Goal: Task Accomplishment & Management: Complete application form

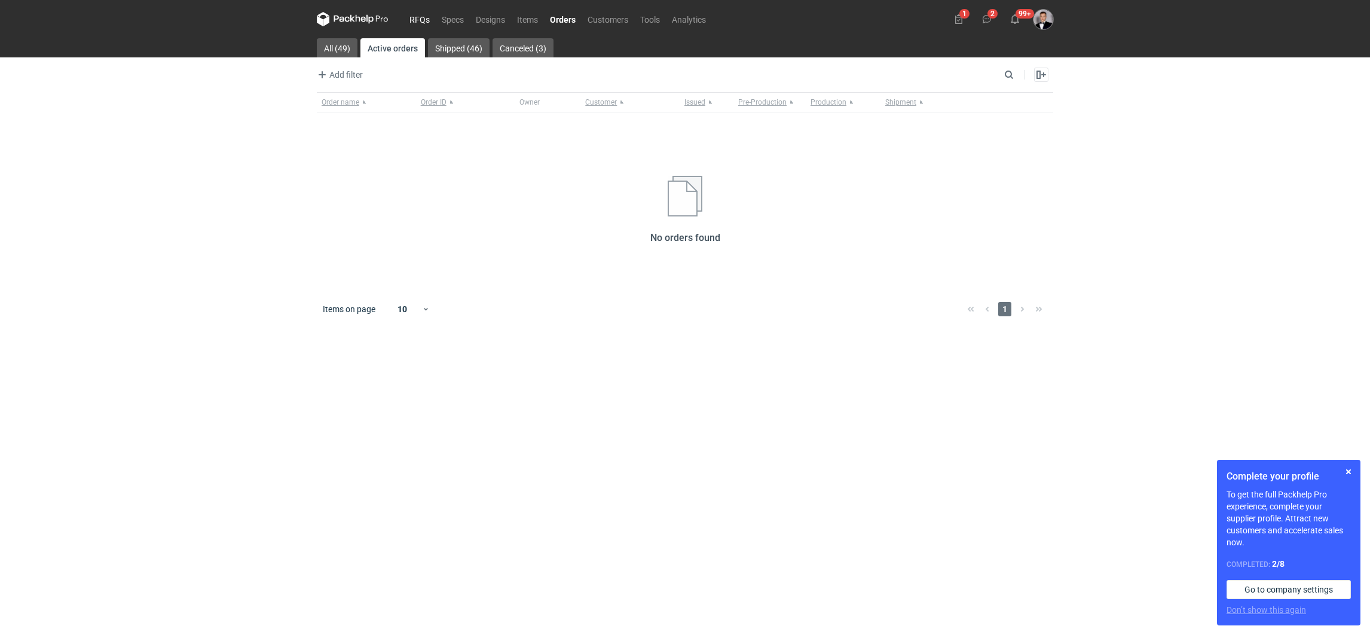
click at [424, 15] on link "RFQs" at bounding box center [419, 19] width 32 height 14
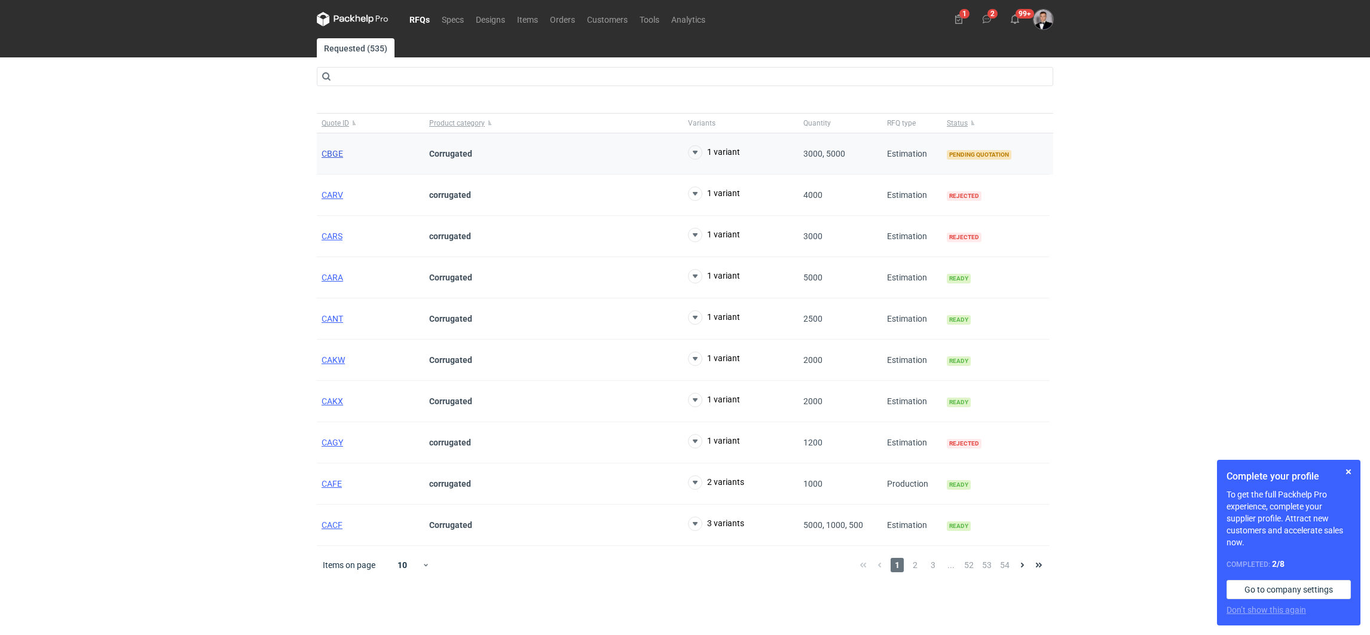
click at [325, 149] on span "CBGE" at bounding box center [333, 154] width 22 height 10
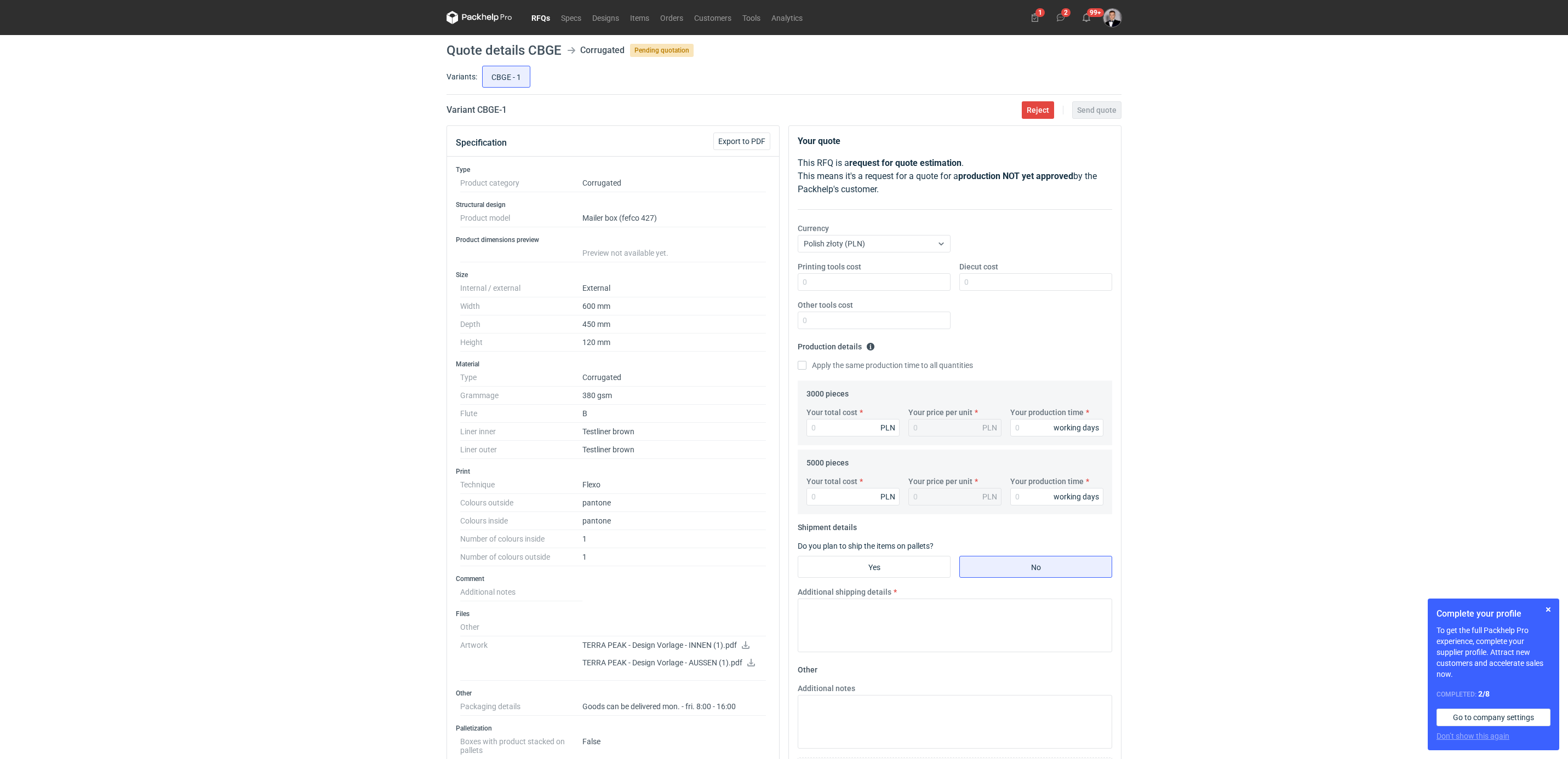
click at [487, 403] on dt "Grammage" at bounding box center [521, 396] width 122 height 18
click at [862, 416] on div "Your total cost PLN" at bounding box center [853, 422] width 102 height 29
click at [852, 424] on input "Your total cost" at bounding box center [854, 427] width 94 height 17
type input "8264"
type input "2.75"
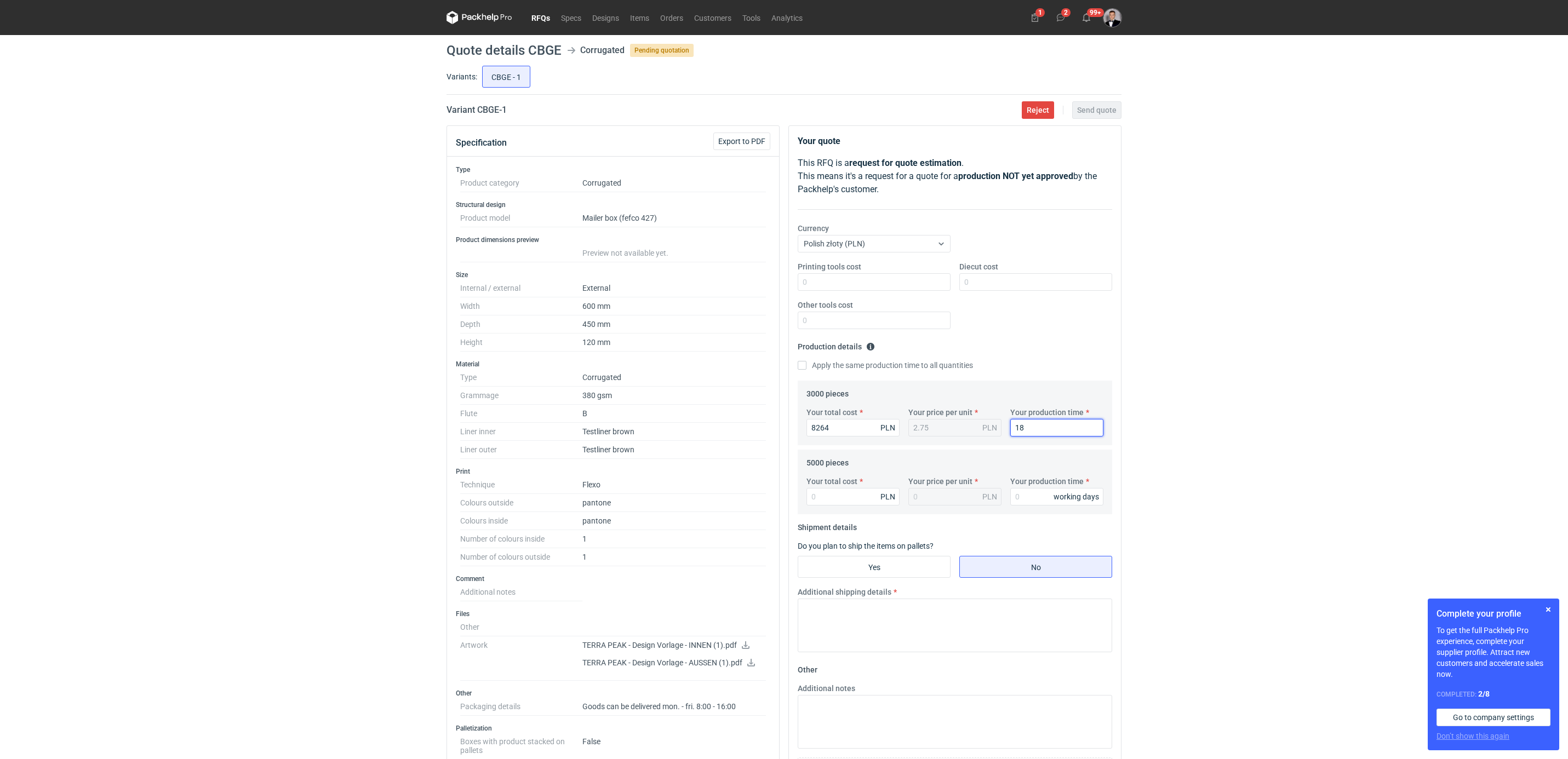
type input "18"
click at [832, 498] on input "Your total cost" at bounding box center [854, 496] width 94 height 17
click at [840, 498] on input "Your total cost" at bounding box center [854, 496] width 94 height 17
type input "13010"
type input "2.6"
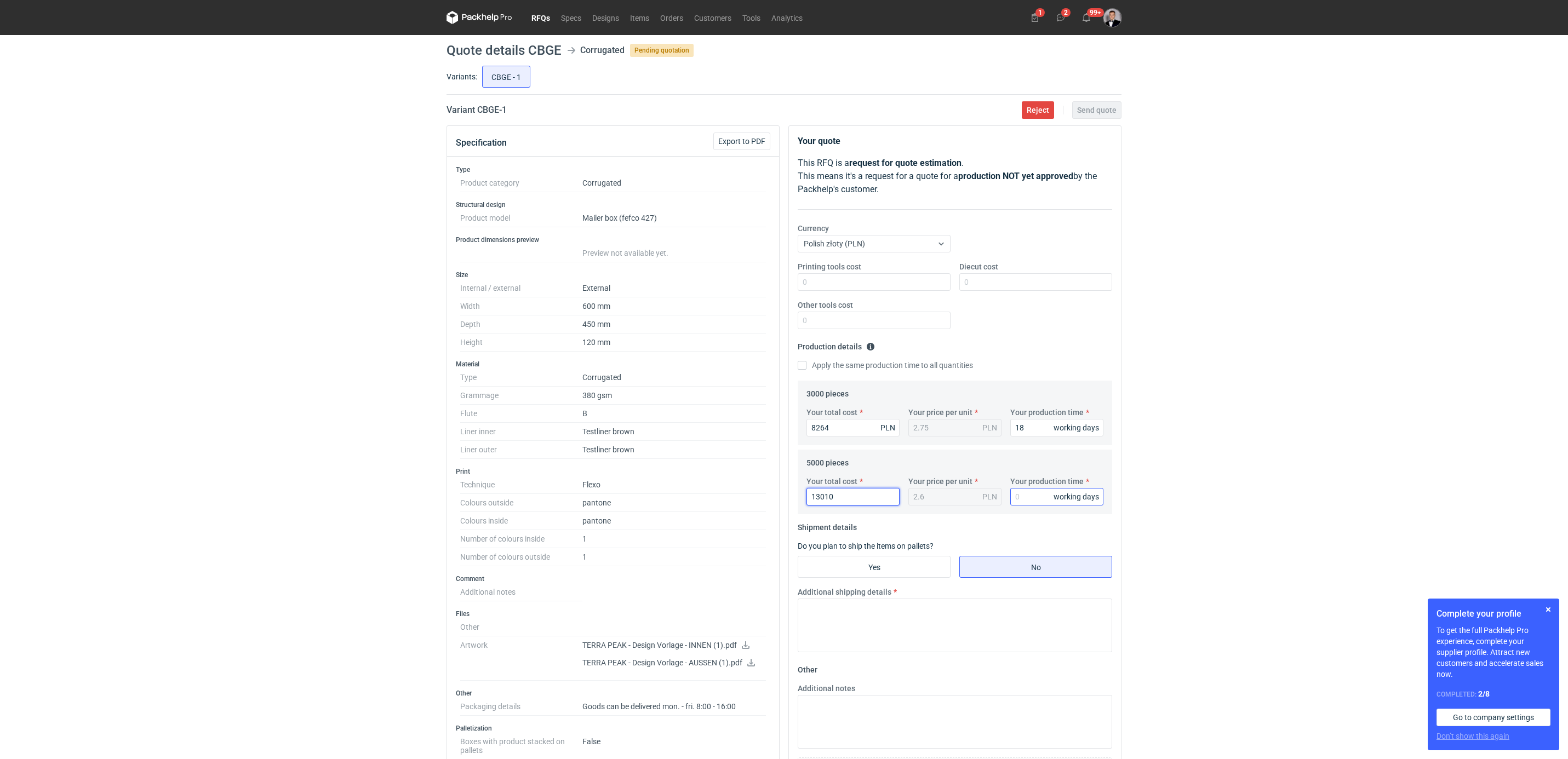
type input "13010"
click at [1025, 500] on input "Your production time" at bounding box center [1057, 496] width 94 height 17
type input "18"
click at [933, 560] on input "Yes" at bounding box center [875, 566] width 152 height 21
radio input "true"
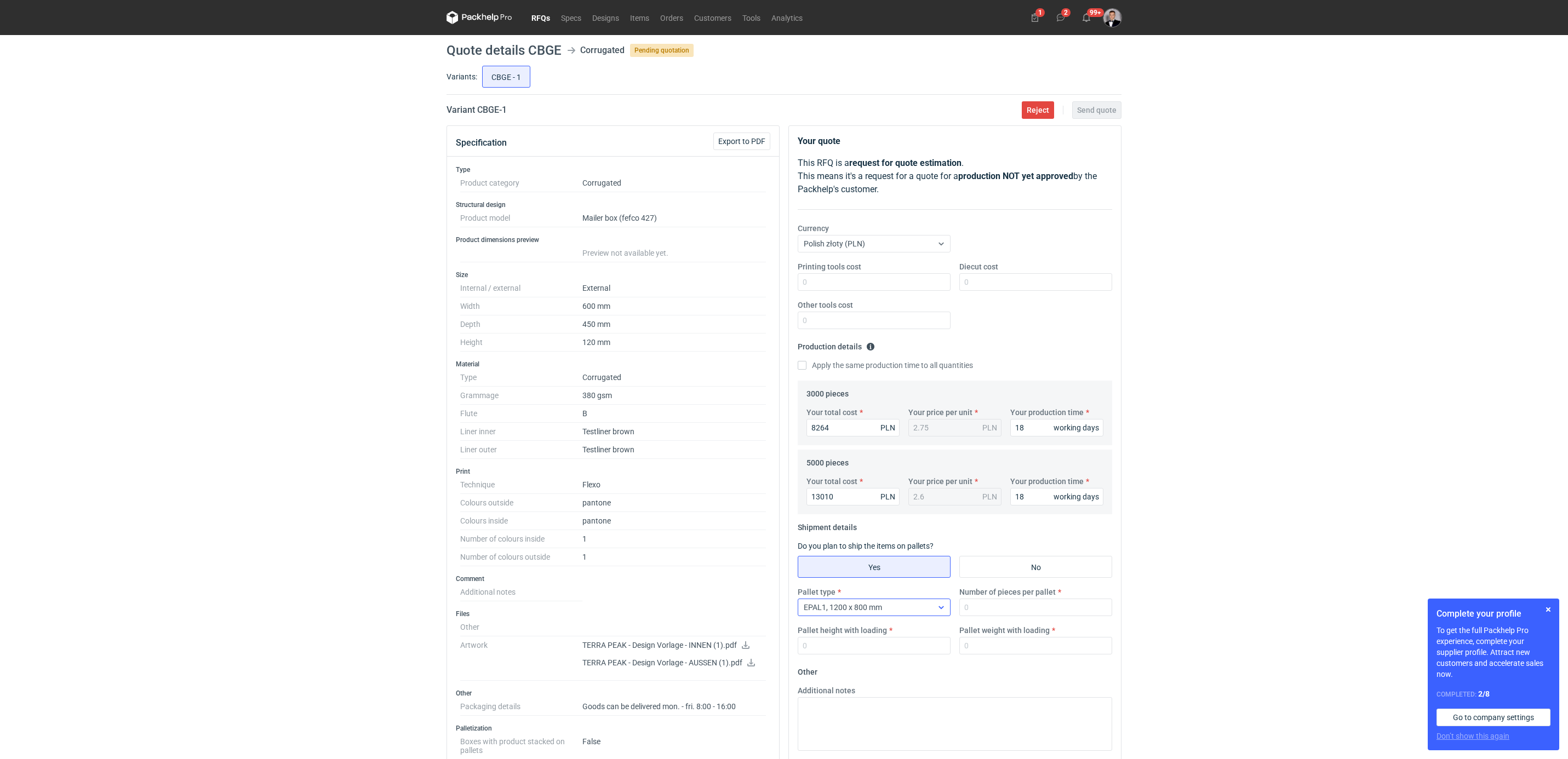
click at [910, 581] on div "EPAL1, 1200 x 800 mm" at bounding box center [866, 607] width 134 height 16
click at [867, 581] on span "EPAL2, 1200 x 1000 mm" at bounding box center [848, 653] width 83 height 11
click at [1034, 581] on label "Number of pieces per pallet" at bounding box center [1007, 592] width 96 height 11
click at [1034, 581] on input "Number of pieces per pallet" at bounding box center [1035, 607] width 153 height 17
click at [1032, 581] on input "Number of pieces per pallet" at bounding box center [1035, 607] width 153 height 17
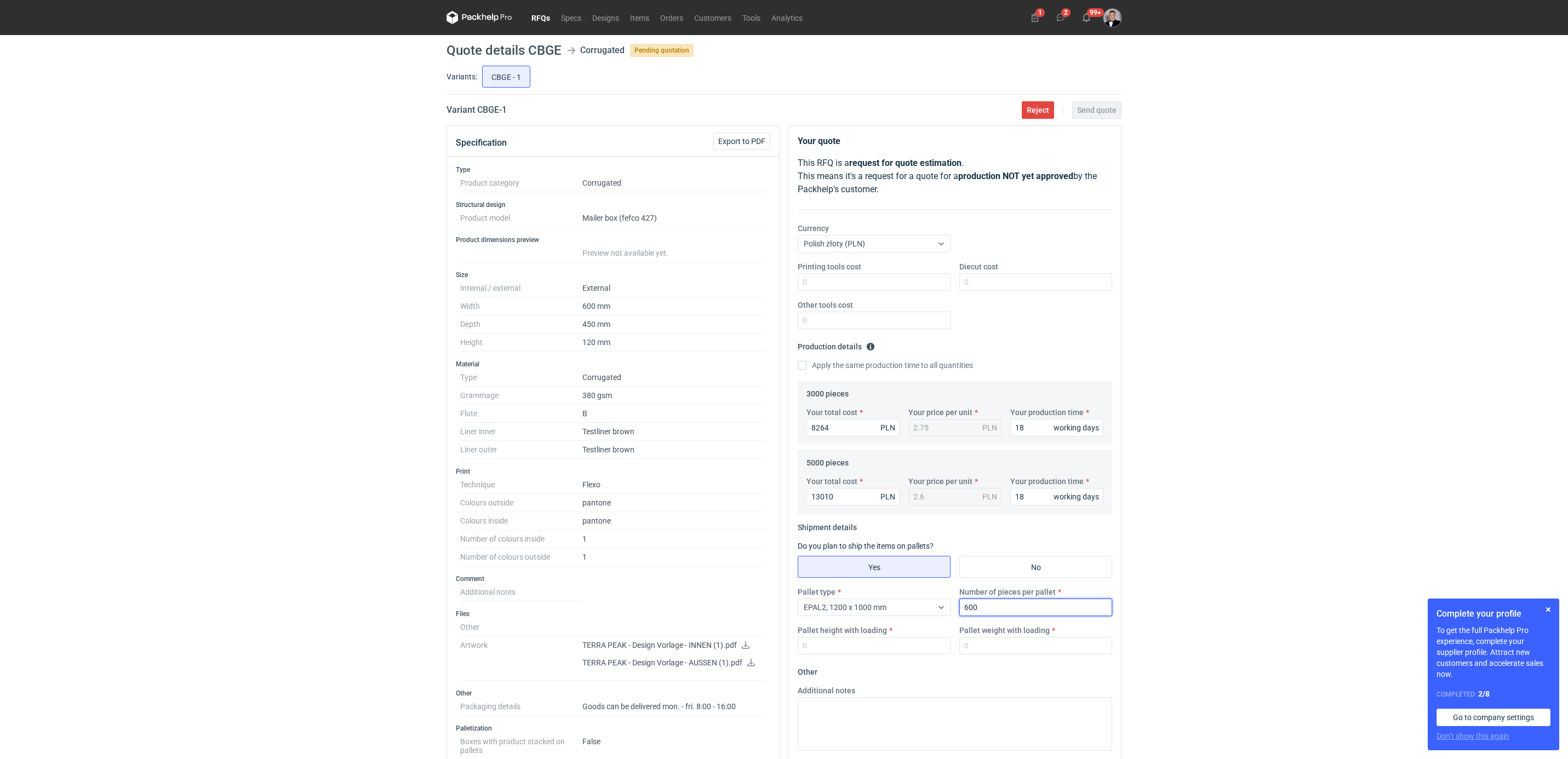
type input "600"
type input "180"
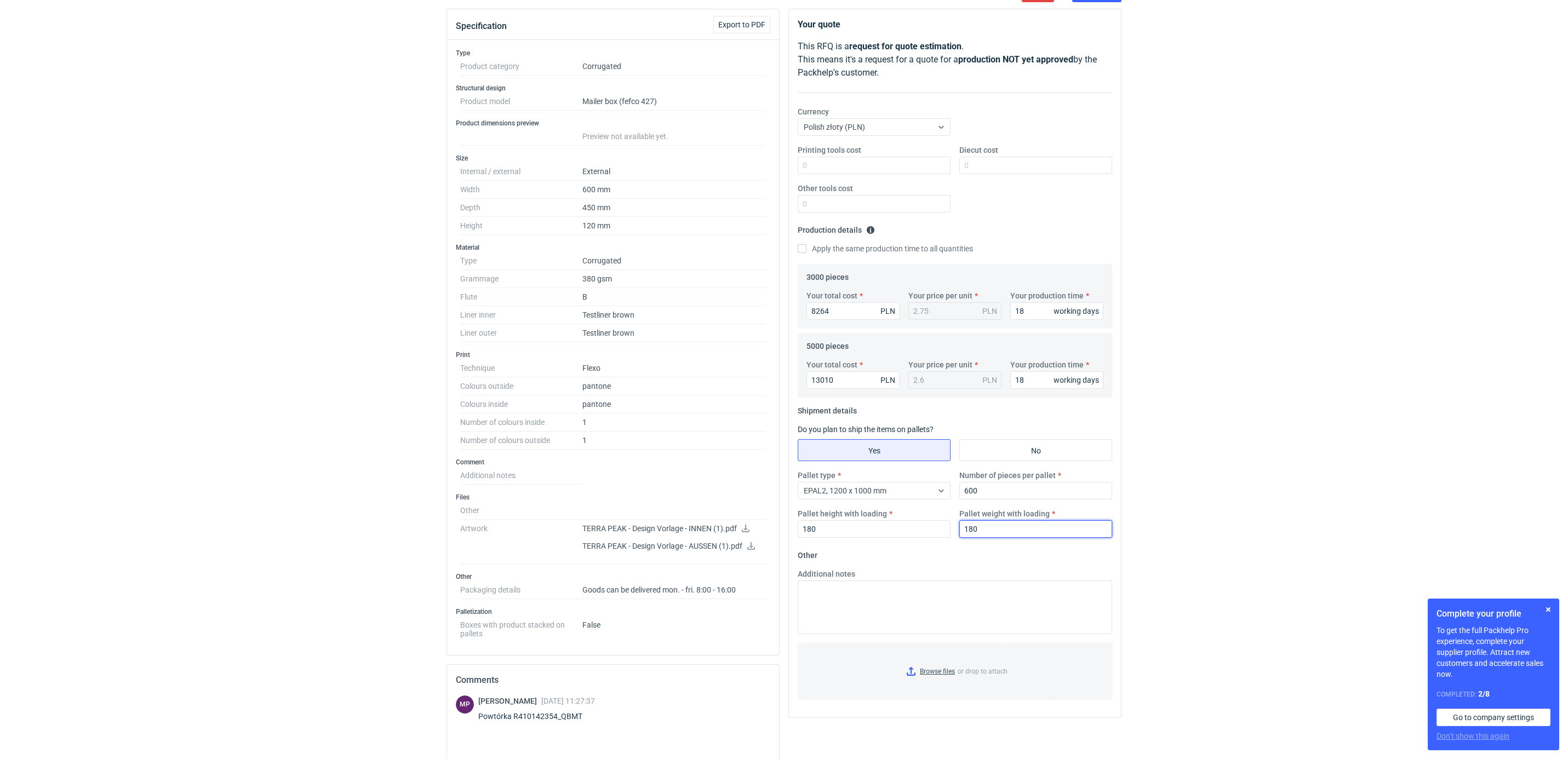
scroll to position [247, 0]
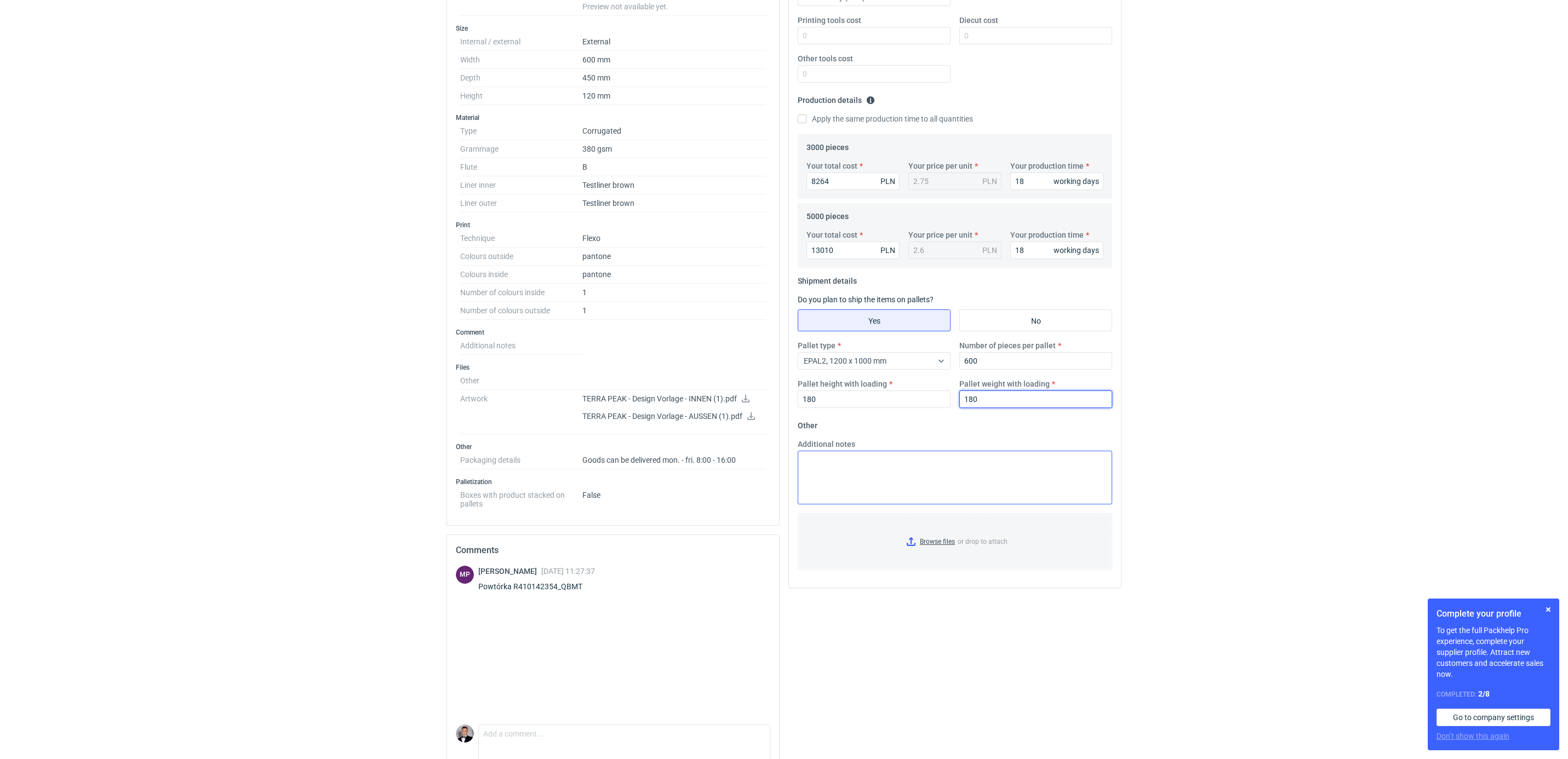
type input "180"
click at [933, 474] on textarea "Additional notes" at bounding box center [955, 478] width 315 height 54
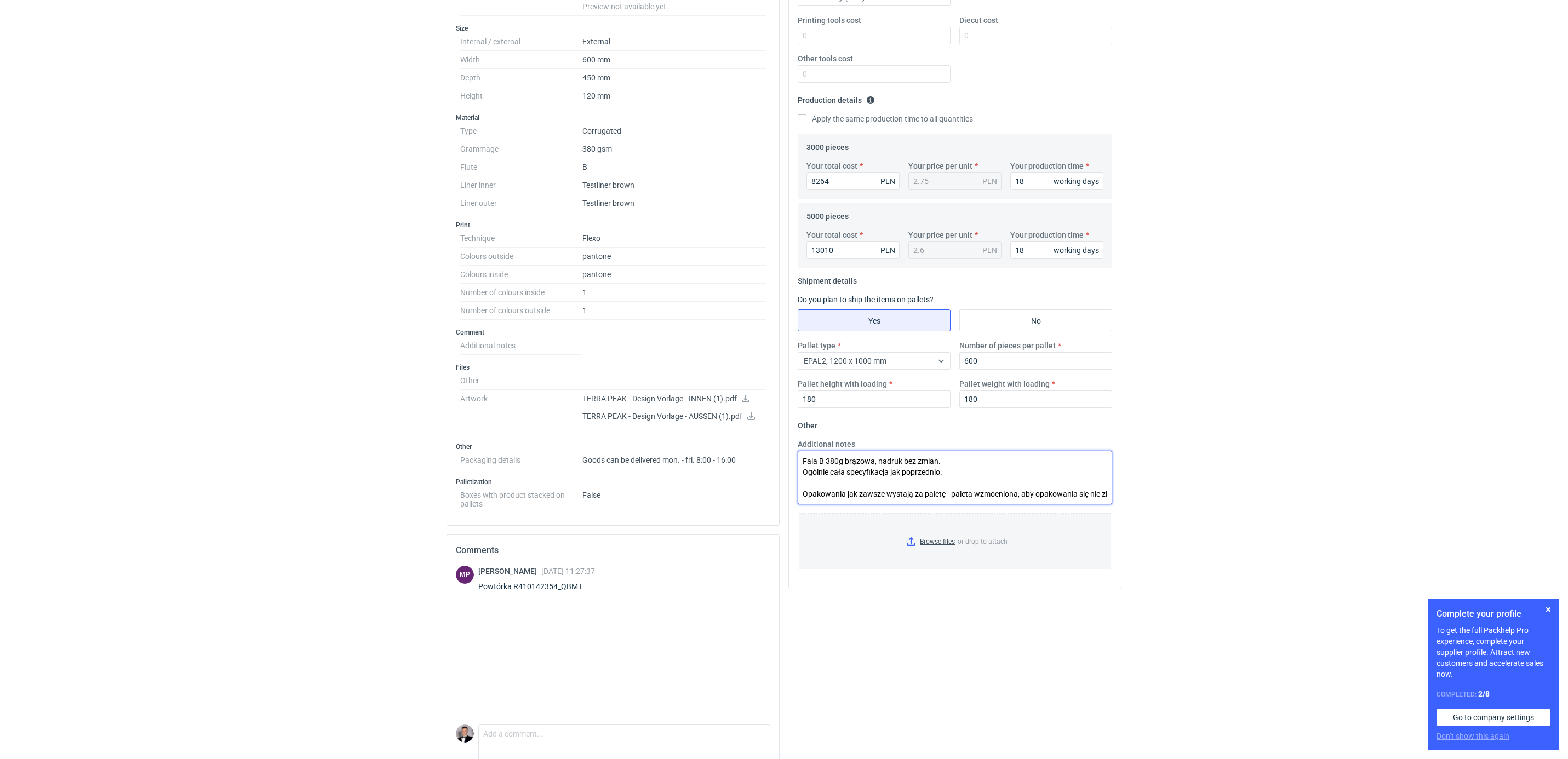
scroll to position [6, 0]
type textarea "Fala B 380g brązowa, nadruk bez zmian. Ogólnie cała specyfikacja jak poprzednio…"
click at [1253, 178] on div "RFQs Specs Designs Items Orders Customers Tools Analytics 1 2 99+ [PERSON_NAME]…" at bounding box center [784, 133] width 1568 height 759
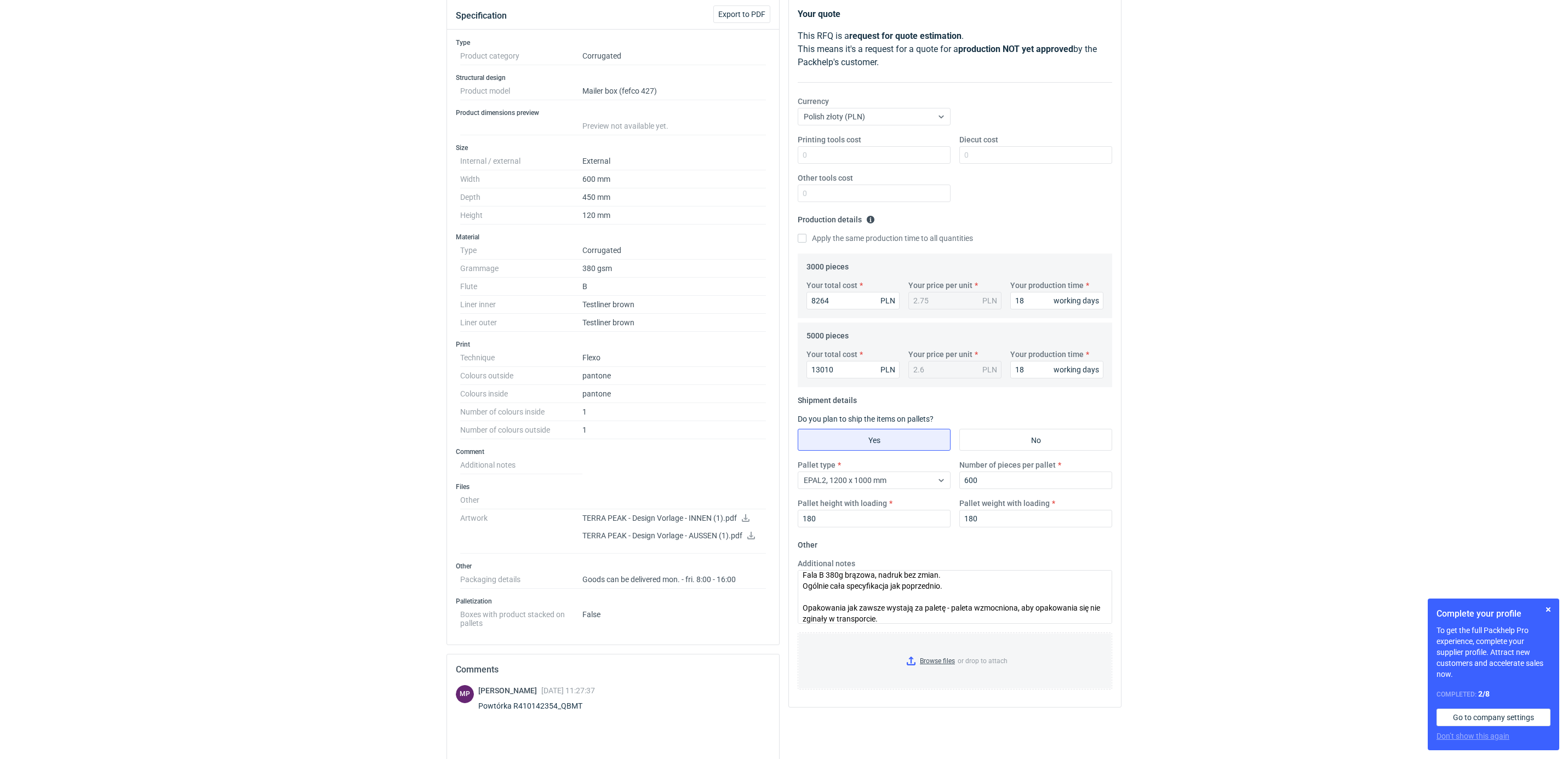
scroll to position [292, 0]
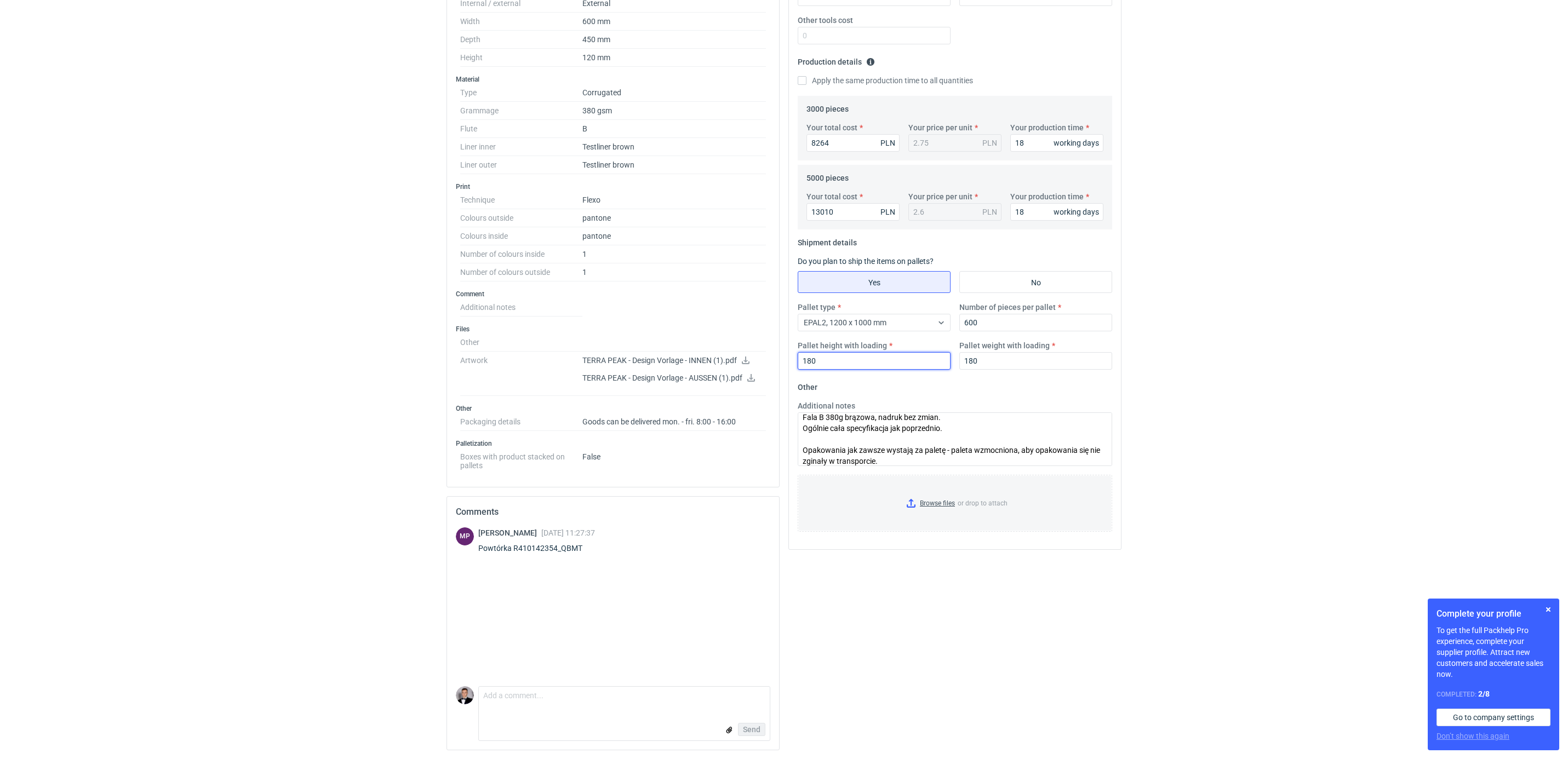
click at [872, 354] on input "180" at bounding box center [874, 360] width 153 height 17
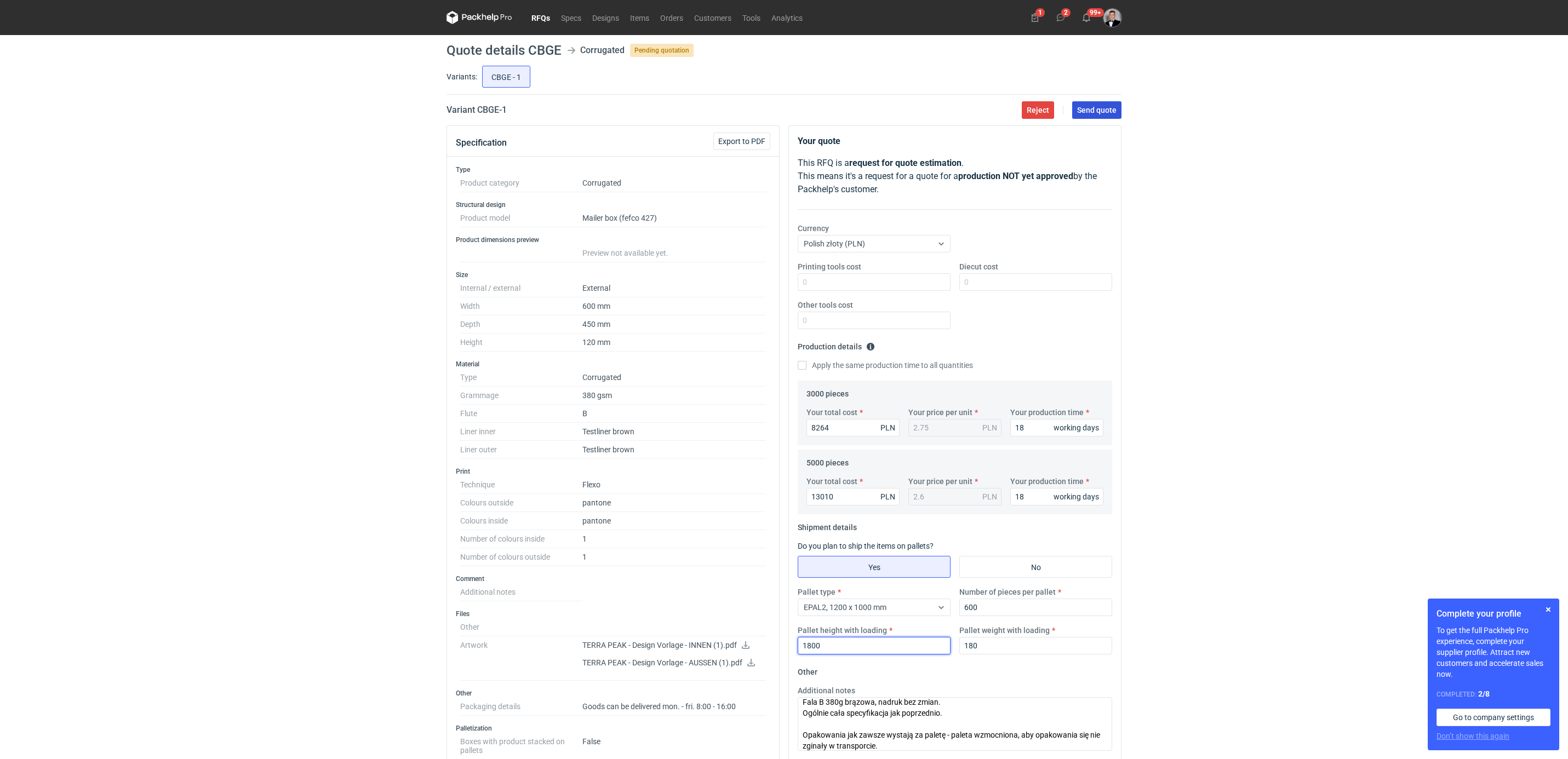
type input "1800"
click at [1099, 113] on span "Send quote" at bounding box center [1097, 110] width 39 height 7
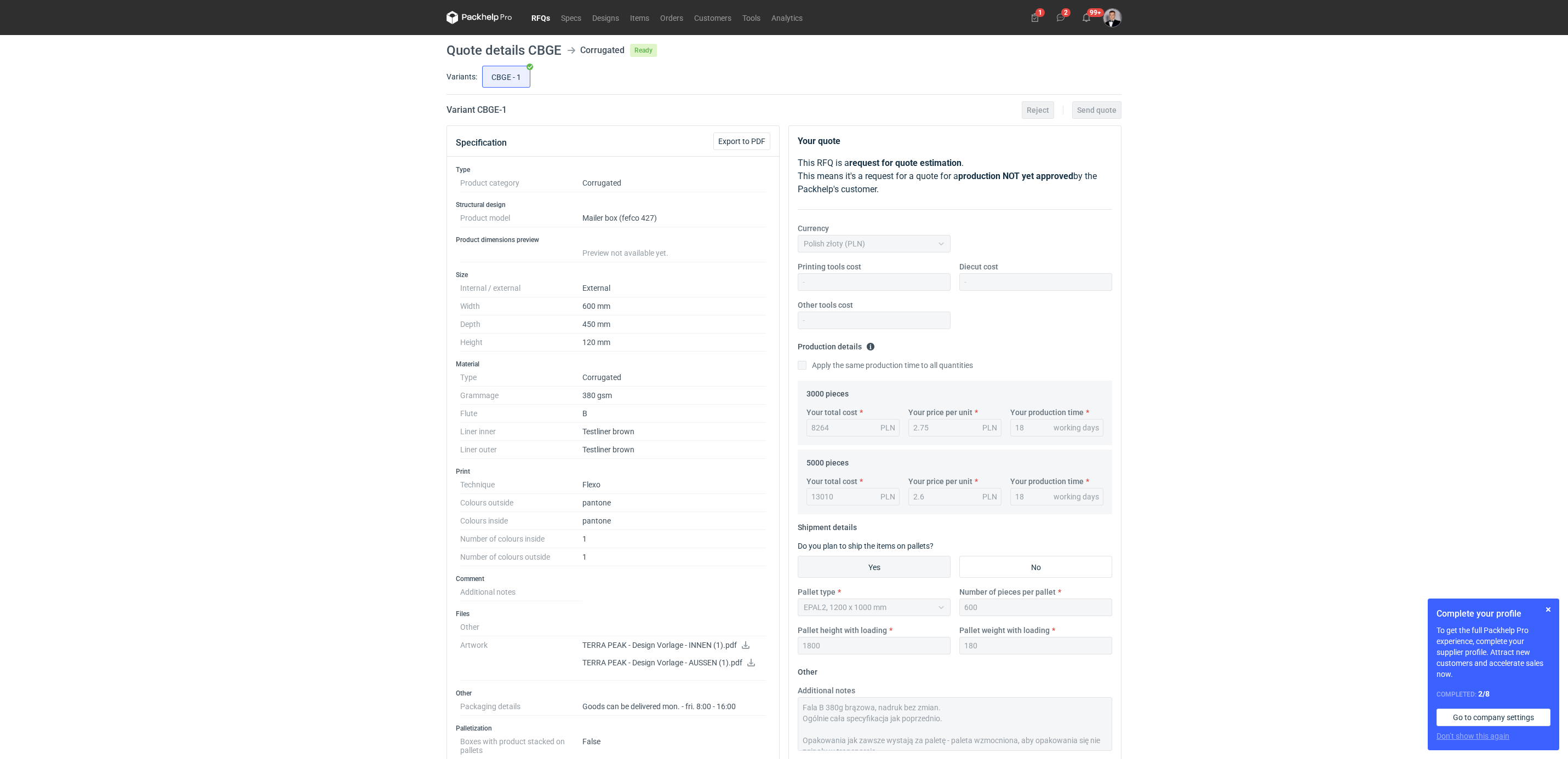
click at [536, 23] on link "RFQs" at bounding box center [541, 17] width 29 height 13
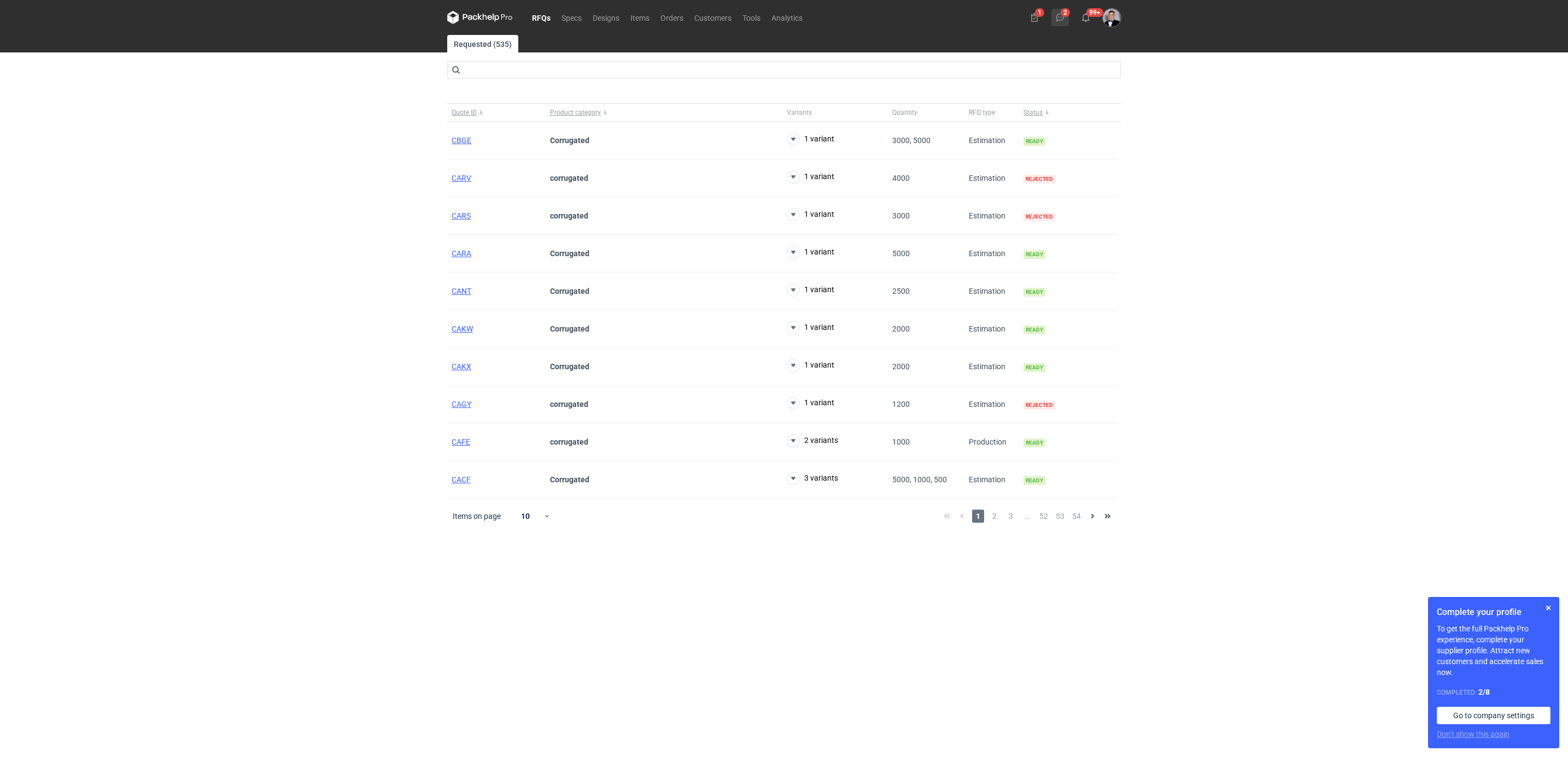
click at [1063, 16] on use at bounding box center [1060, 17] width 7 height 7
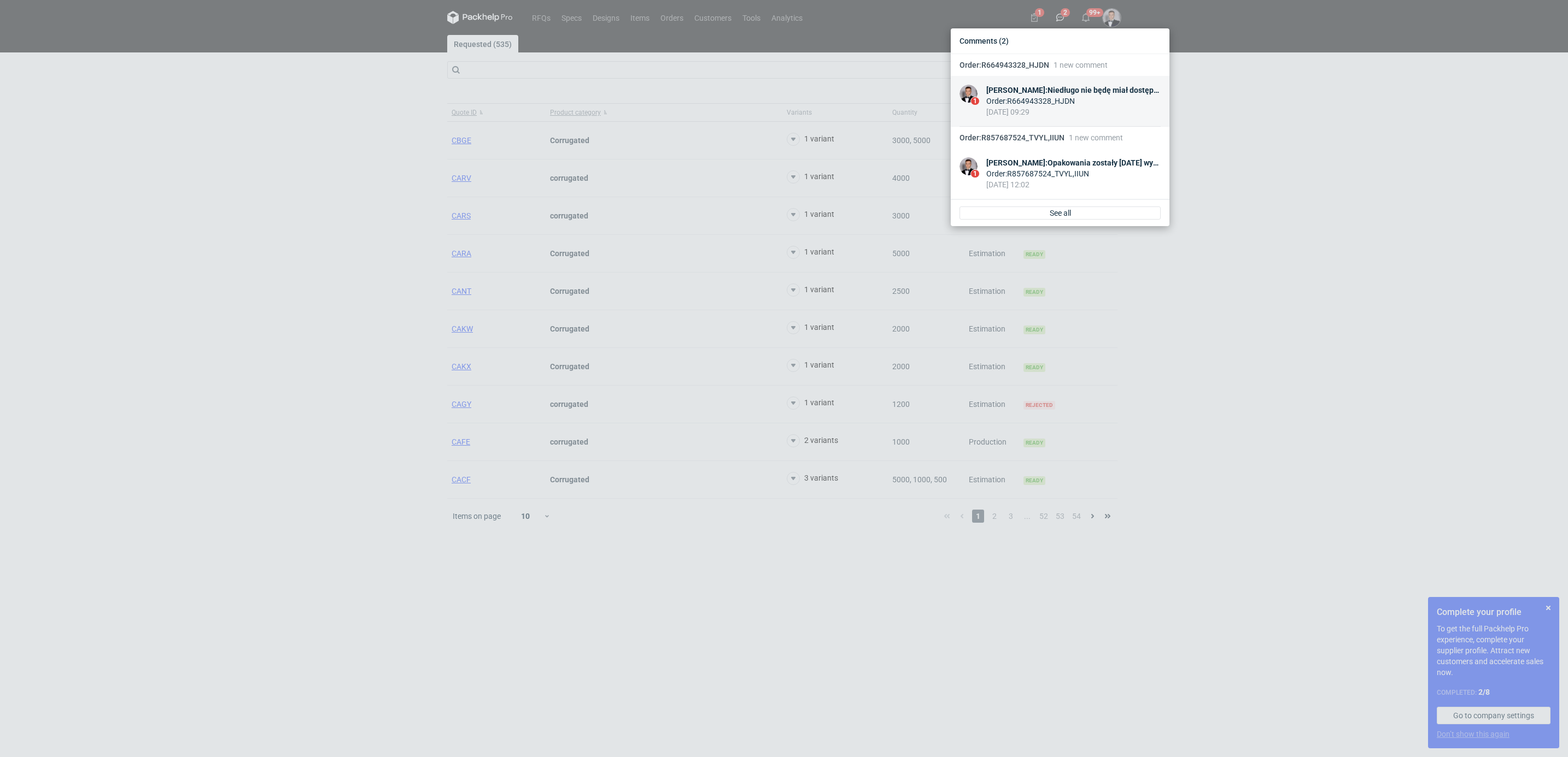
click at [1052, 99] on div "Order : R664943328_HJDN" at bounding box center [1073, 101] width 175 height 11
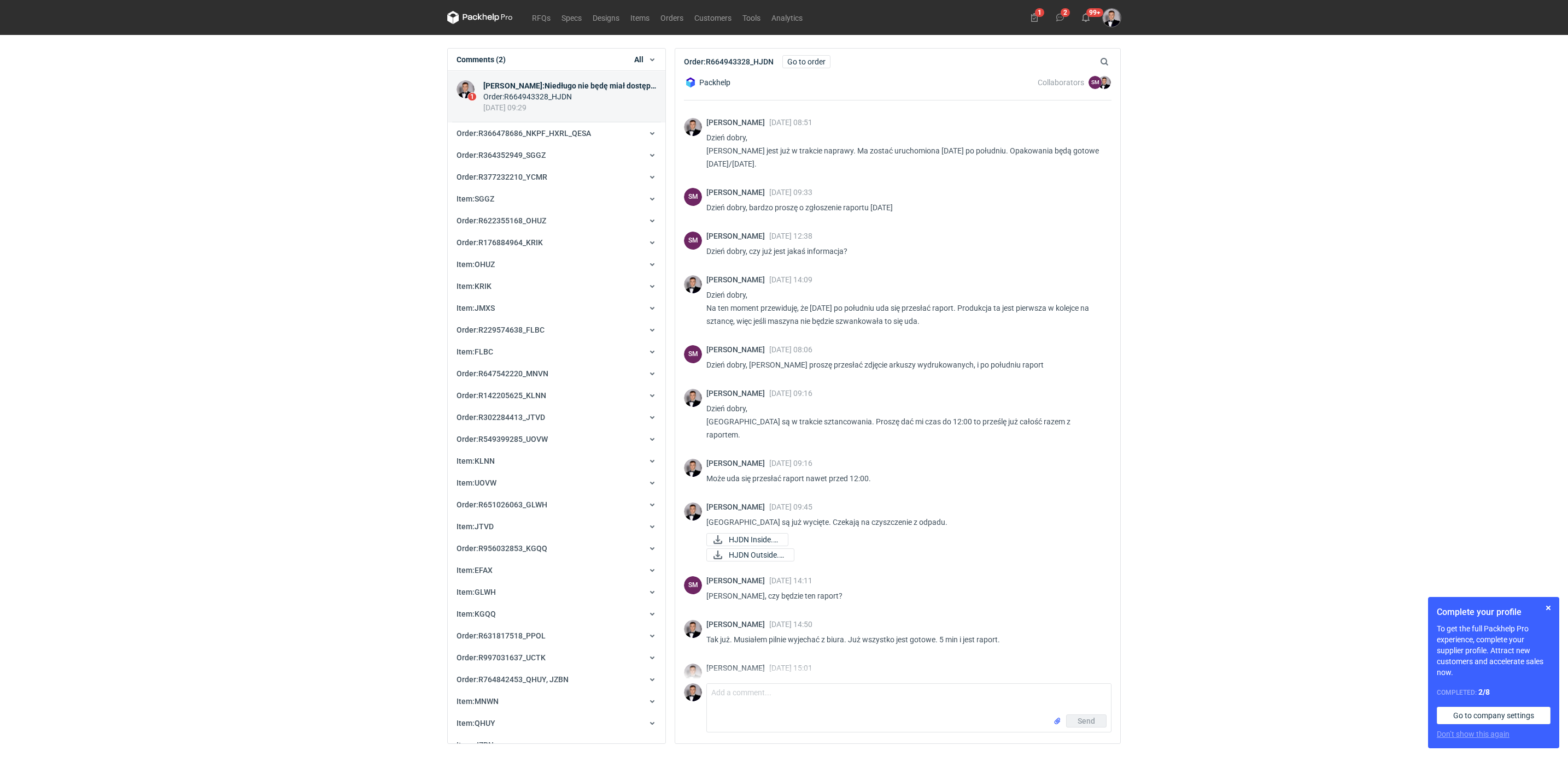
scroll to position [217, 0]
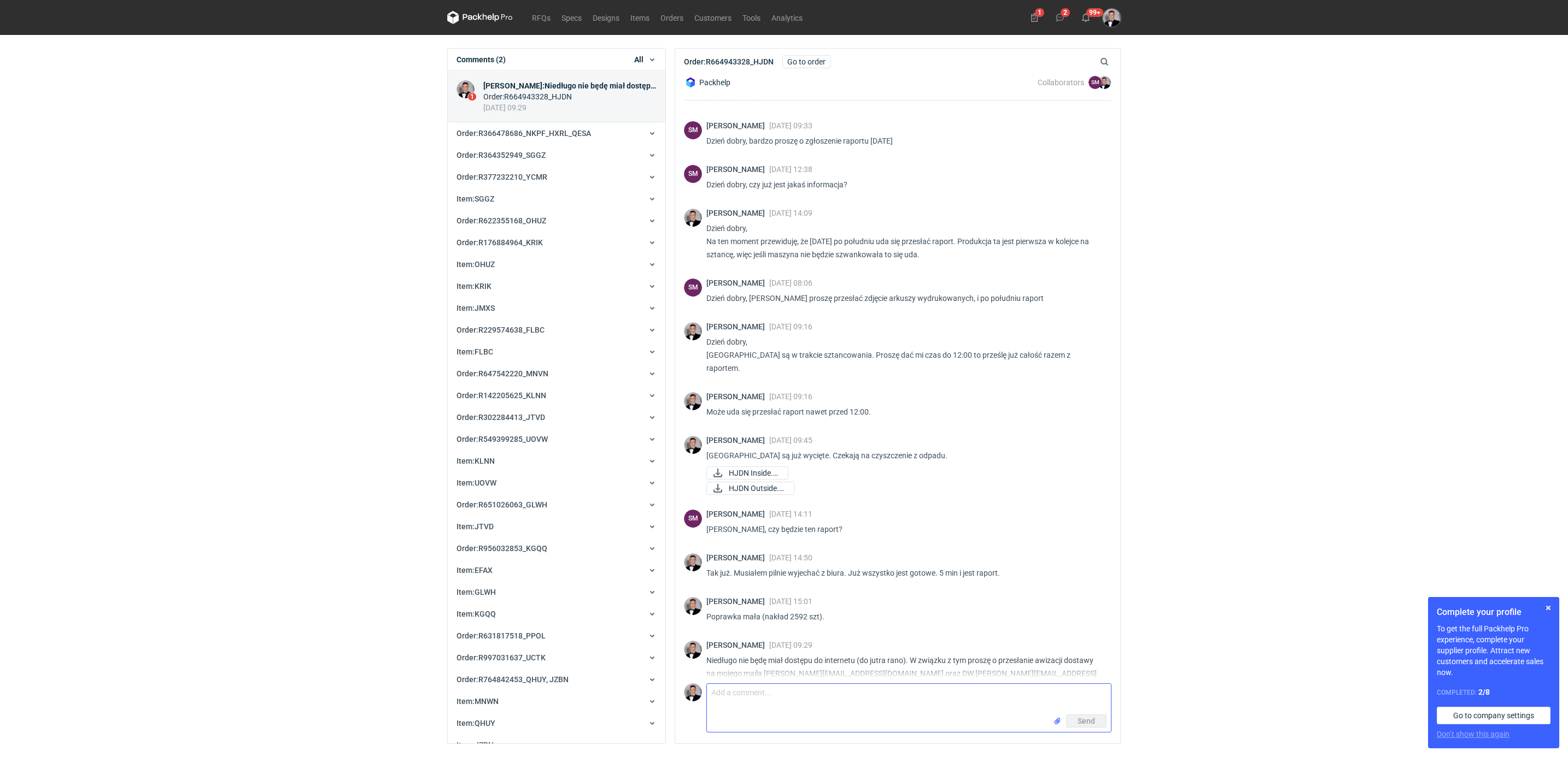
click at [883, 580] on textarea "Comment message" at bounding box center [909, 698] width 404 height 30
click at [1210, 541] on div "RFQs Specs Designs Items Orders Customers Tools Analytics 1 2 99+ [PERSON_NAME]…" at bounding box center [784, 378] width 1568 height 757
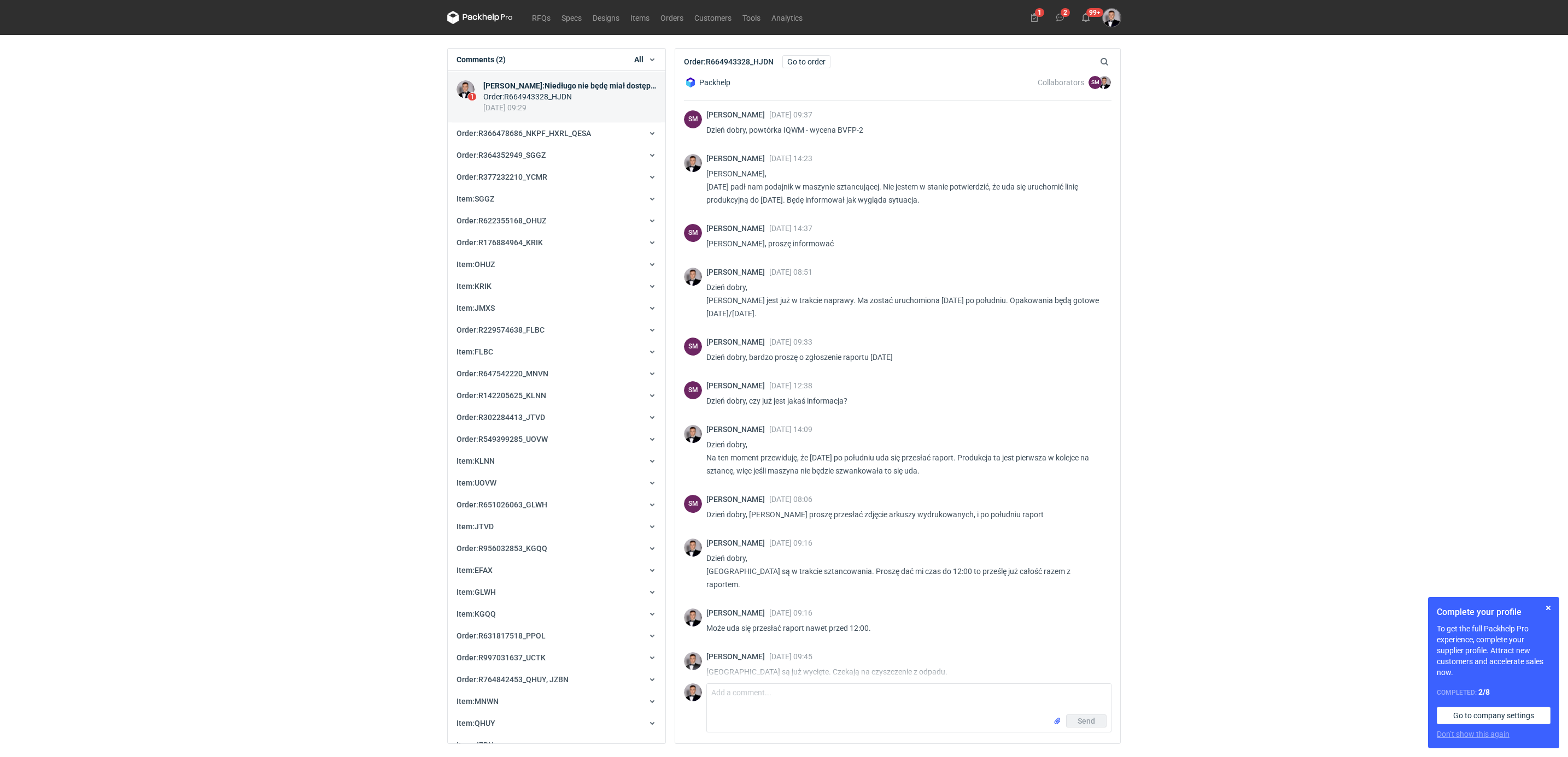
click at [489, 23] on icon at bounding box center [480, 17] width 66 height 13
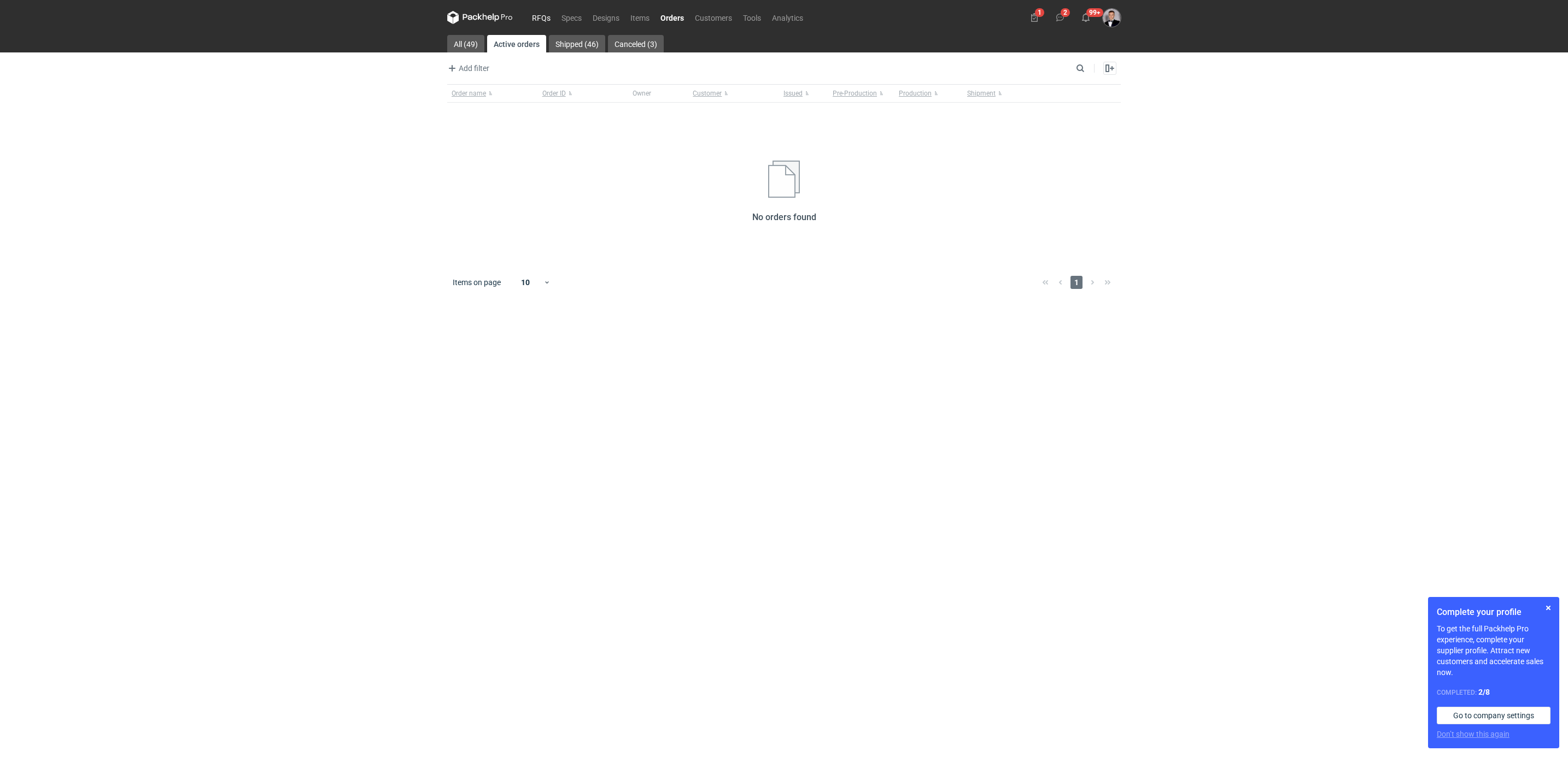
click at [545, 13] on link "RFQs" at bounding box center [542, 17] width 29 height 13
